Goal: Find specific page/section: Find specific page/section

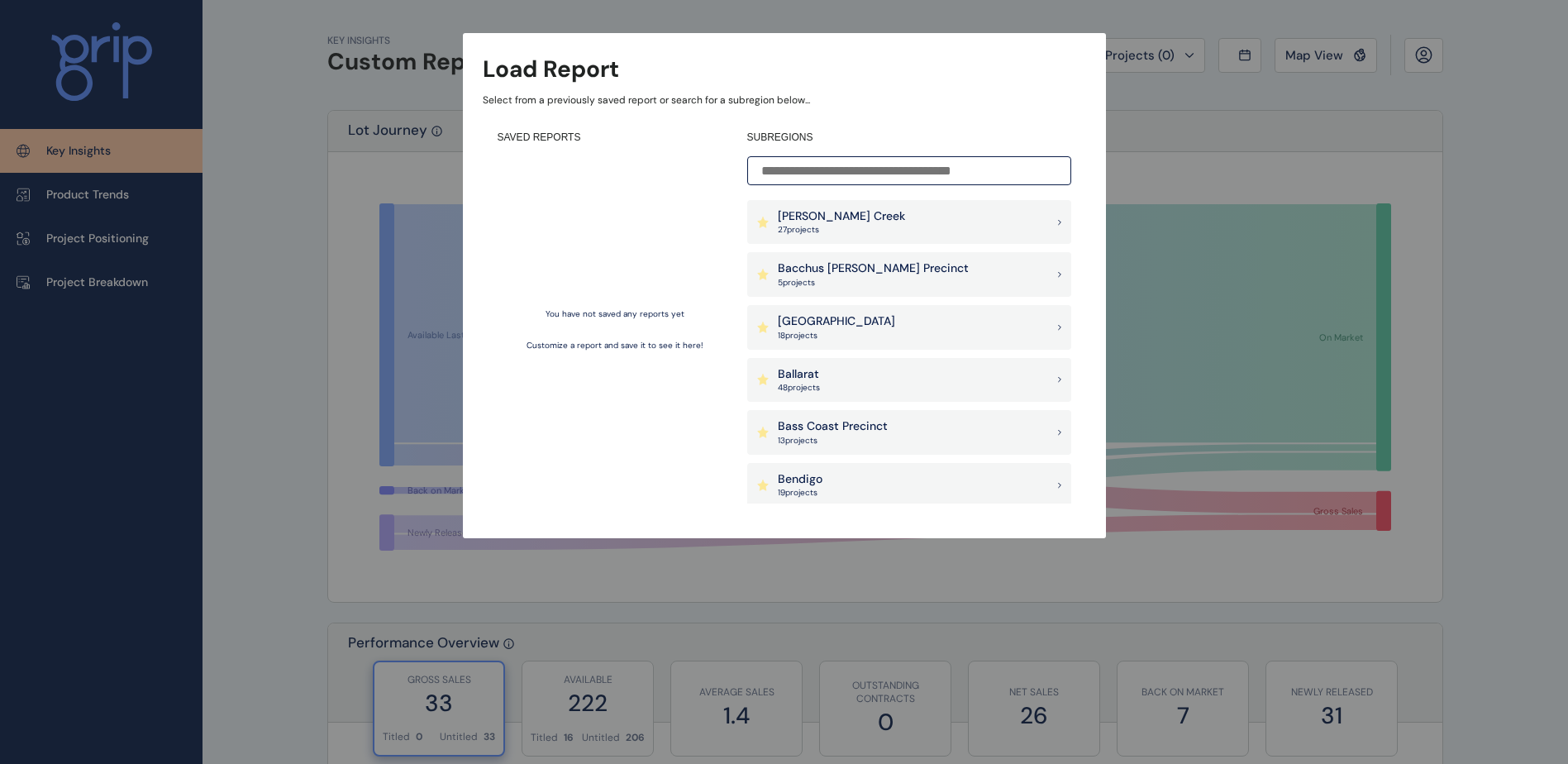
click at [983, 173] on input at bounding box center [909, 170] width 324 height 29
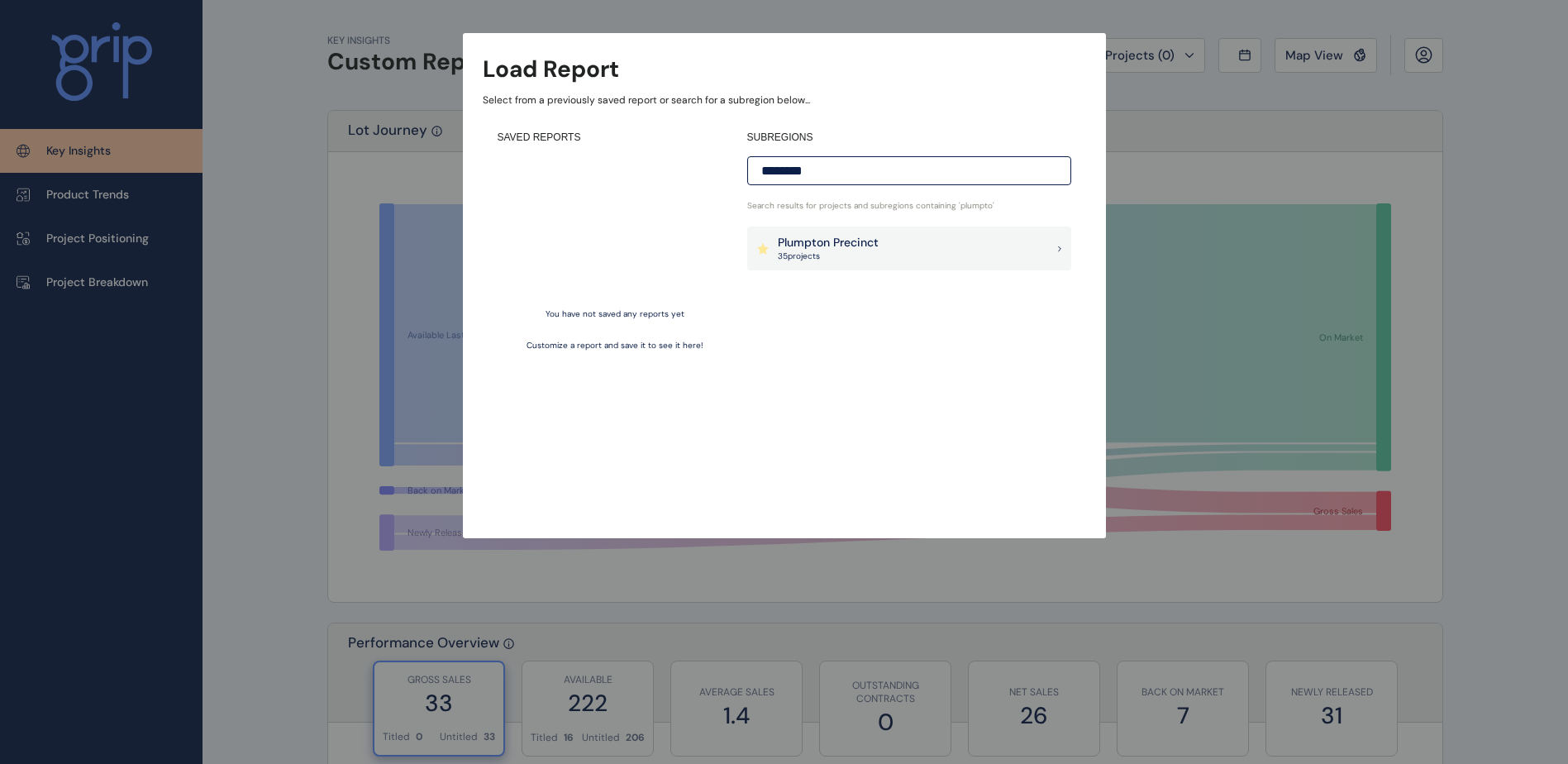
type input "********"
click at [909, 232] on div "Plumpton Precinct 35 project s" at bounding box center [909, 248] width 324 height 45
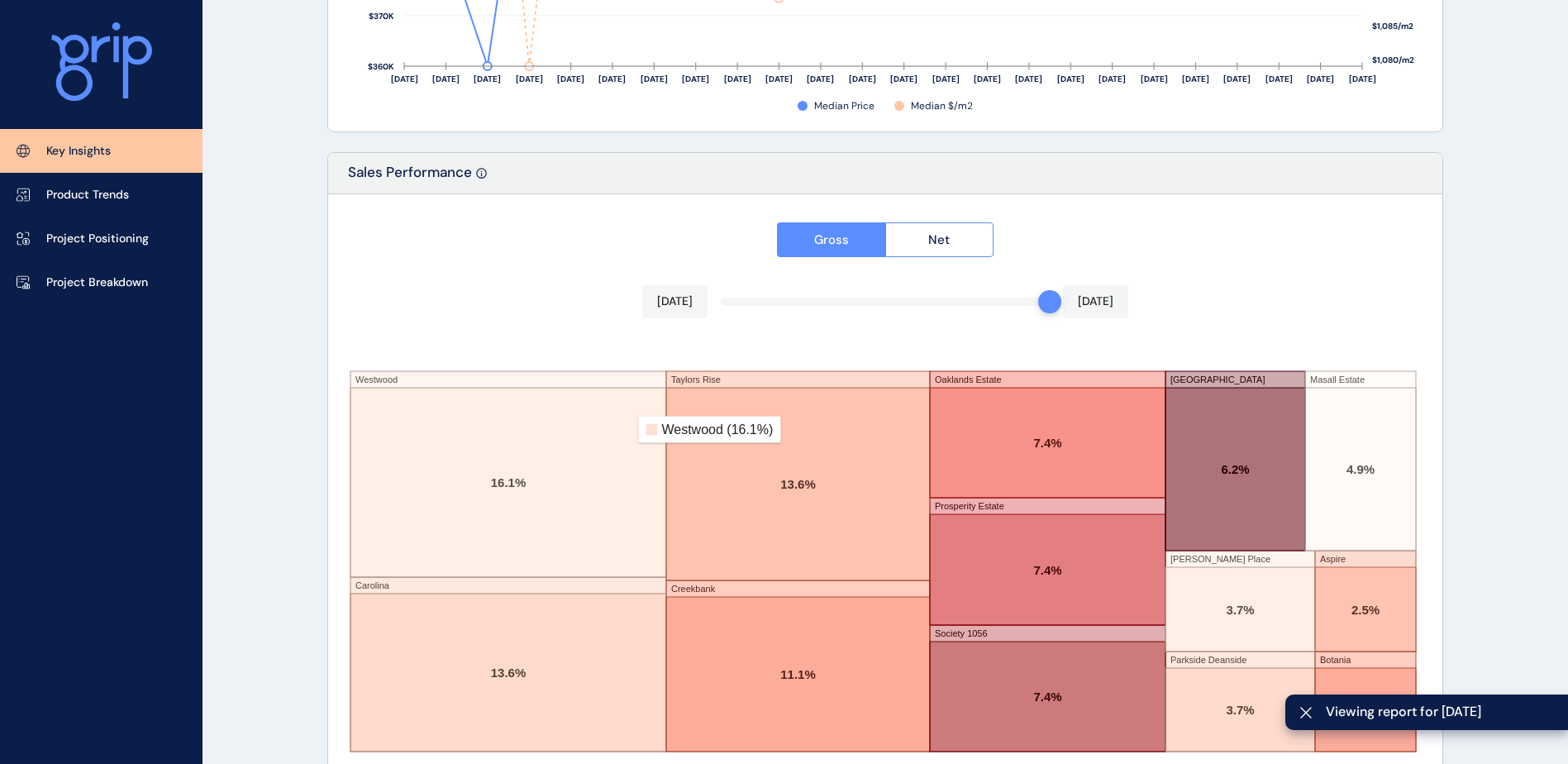
scroll to position [2717, 0]
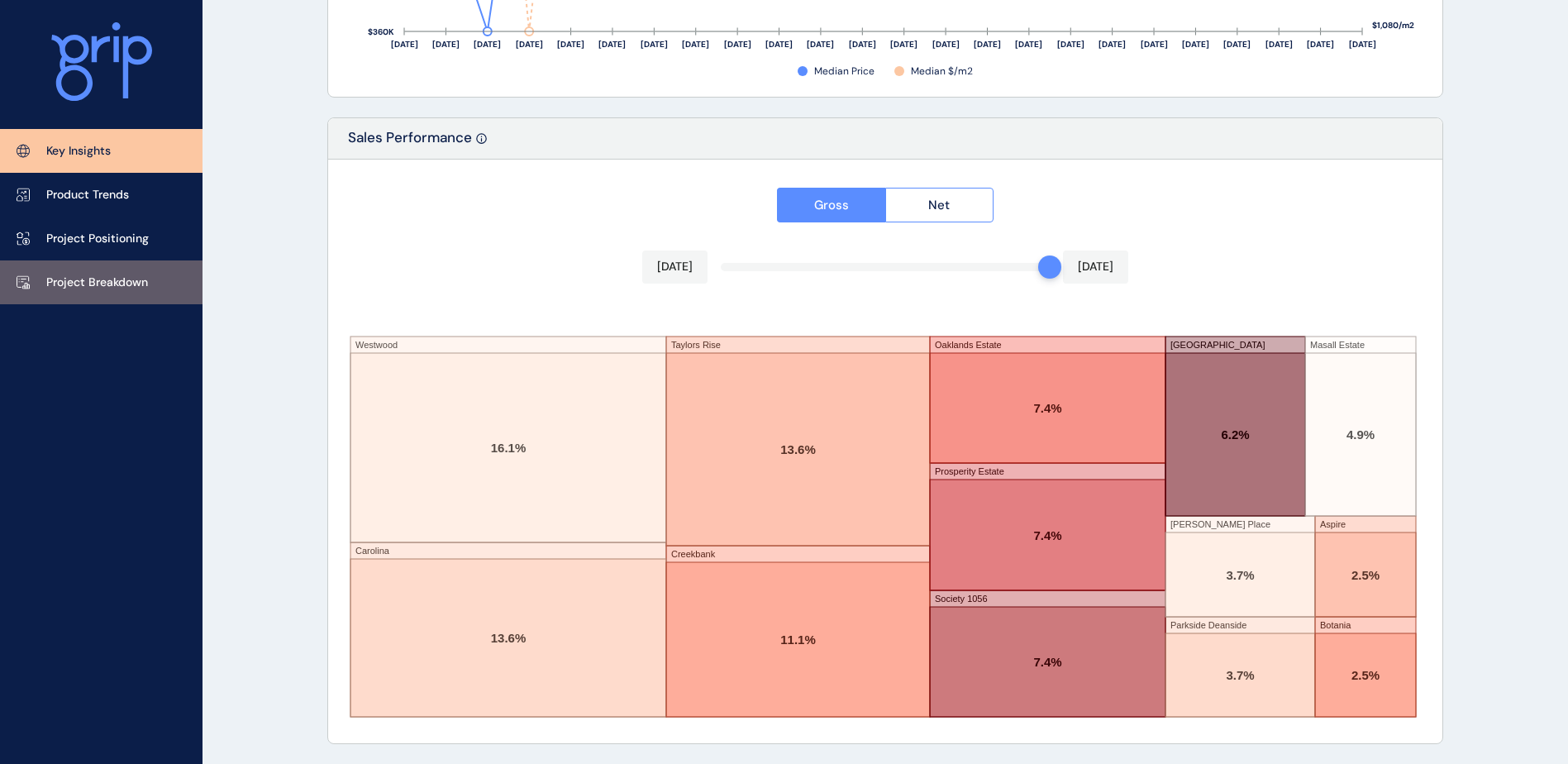
click at [57, 275] on p "Project Breakdown" at bounding box center [98, 283] width 102 height 16
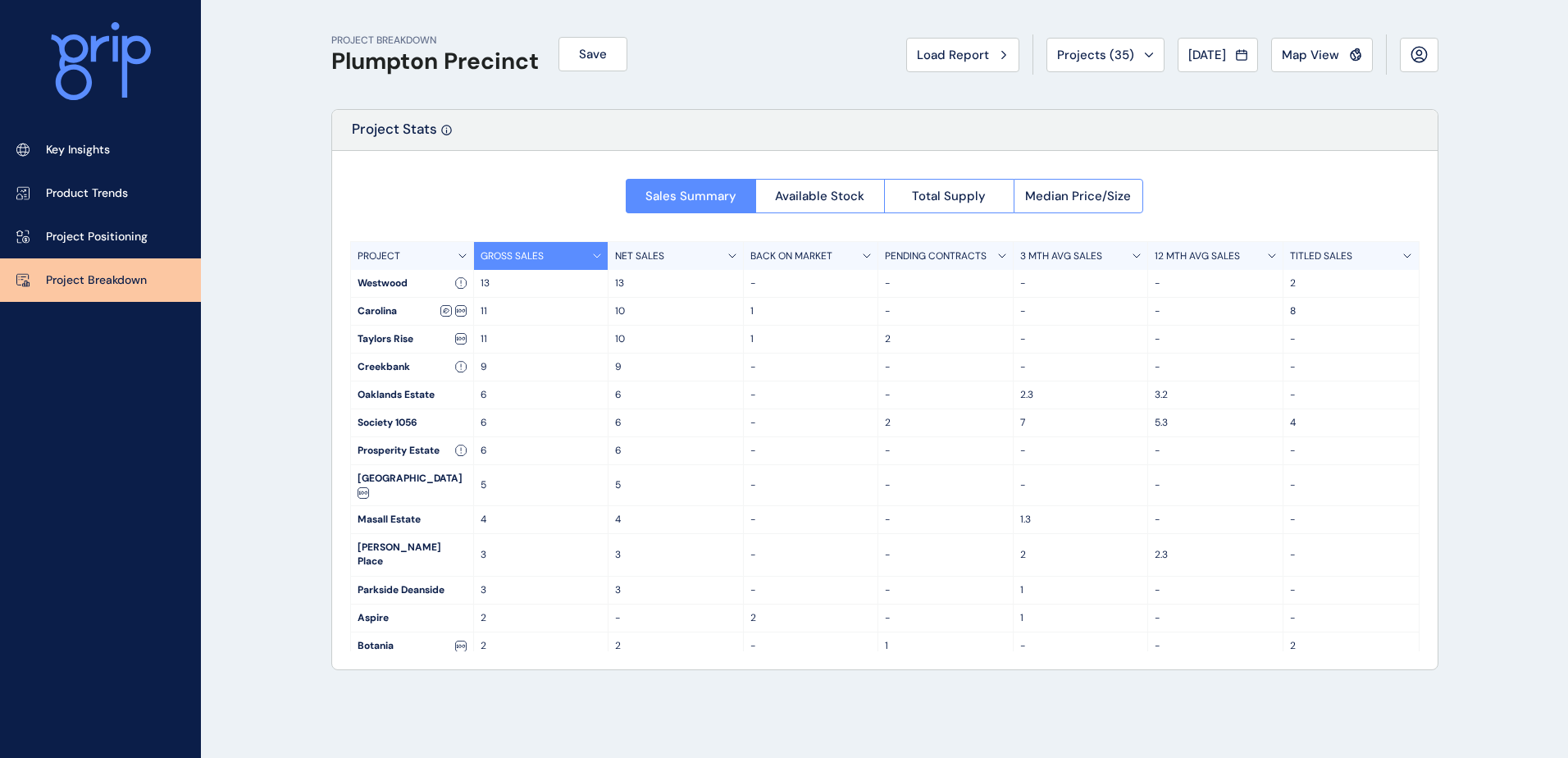
click at [1485, 416] on div "PROJECT BREAKDOWN Plumpton Precinct Save Load Report Projects ( 35 ) [DATE] 202…" at bounding box center [784, 379] width 1568 height 758
drag, startPoint x: 125, startPoint y: 142, endPoint x: 312, endPoint y: 147, distance: 187.1
click at [125, 142] on link "Key Insights" at bounding box center [100, 149] width 201 height 43
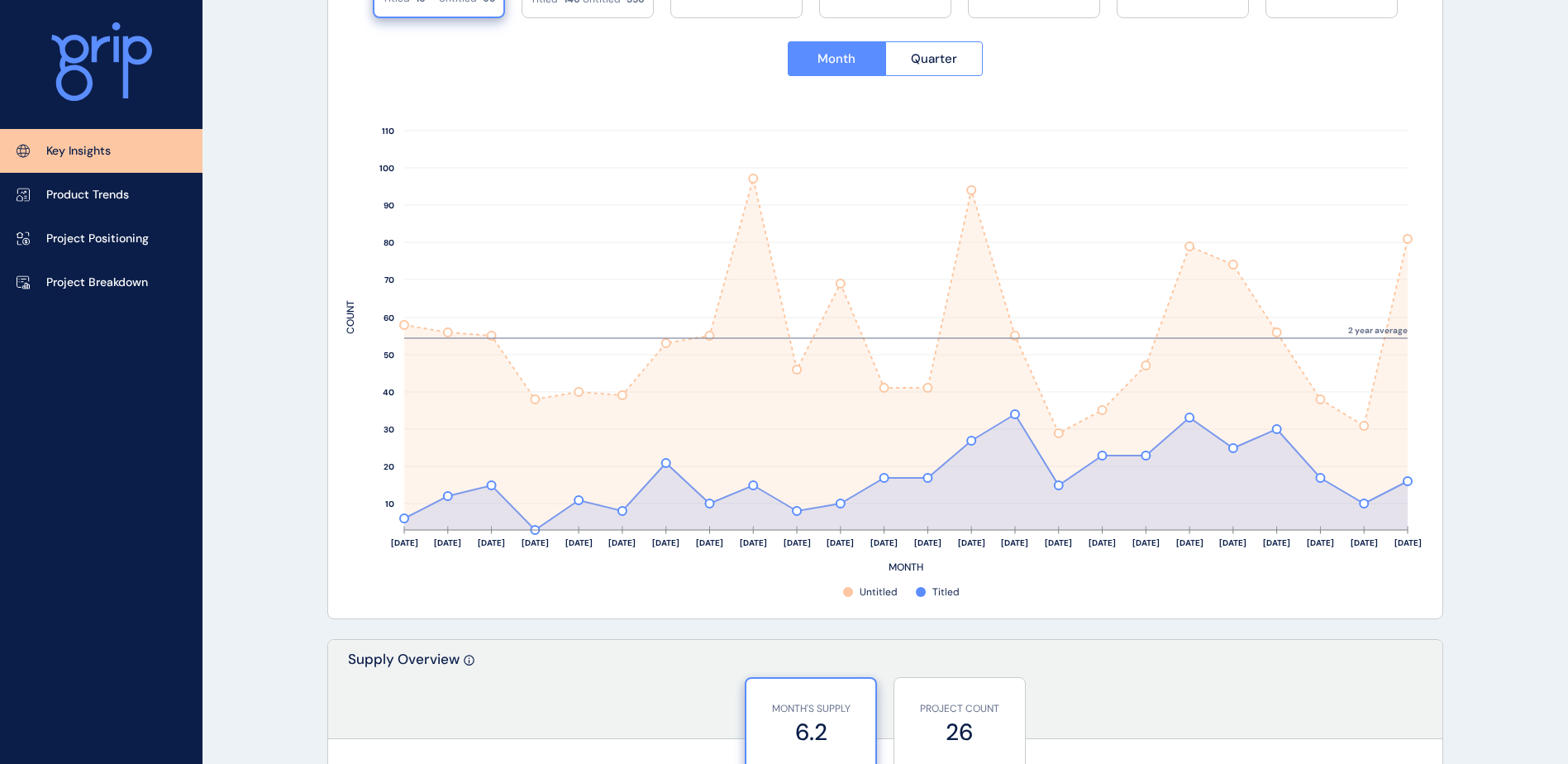
scroll to position [331, 0]
